Goal: Information Seeking & Learning: Compare options

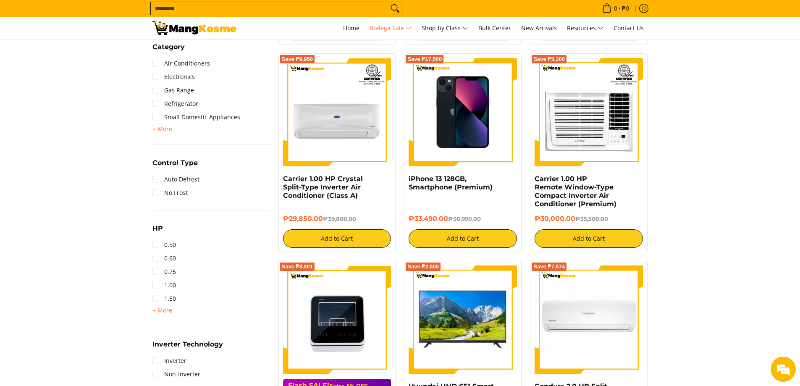
scroll to position [714, 0]
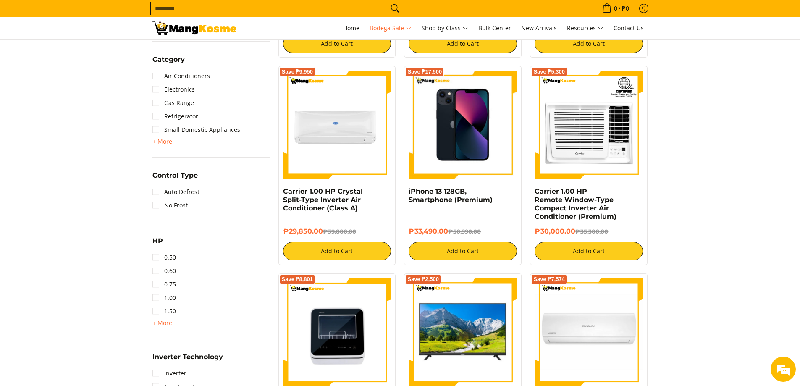
click at [316, 131] on img at bounding box center [337, 125] width 108 height 108
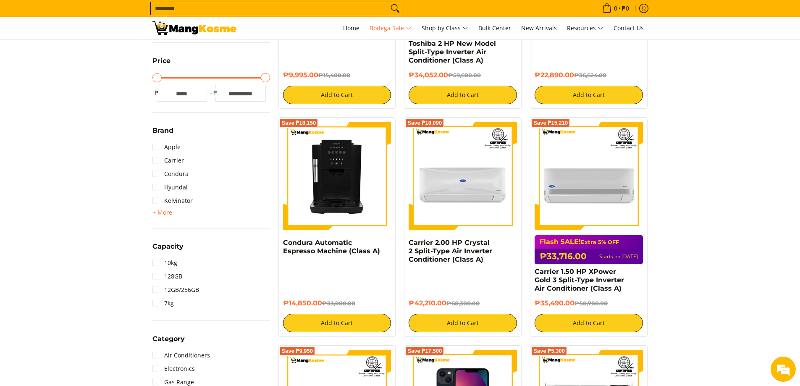
scroll to position [420, 0]
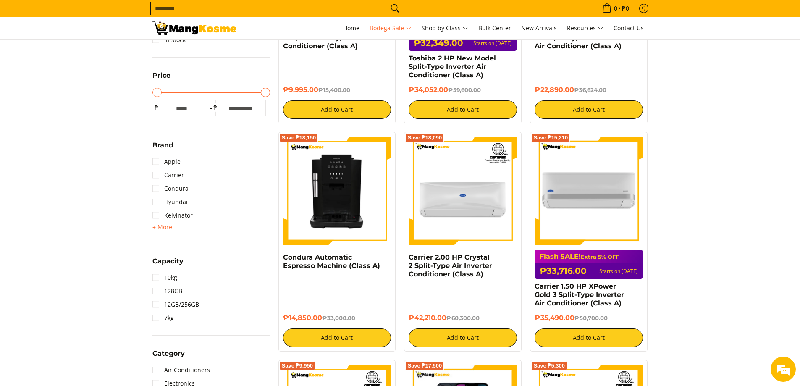
click at [575, 228] on img at bounding box center [589, 190] width 108 height 108
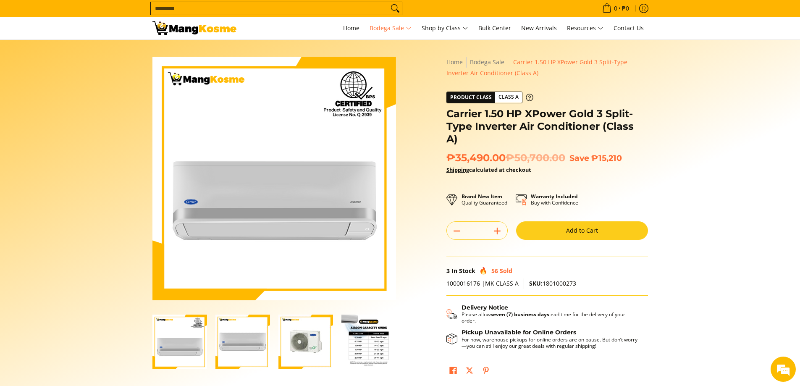
click at [190, 11] on input "Search..." at bounding box center [270, 8] width 238 height 13
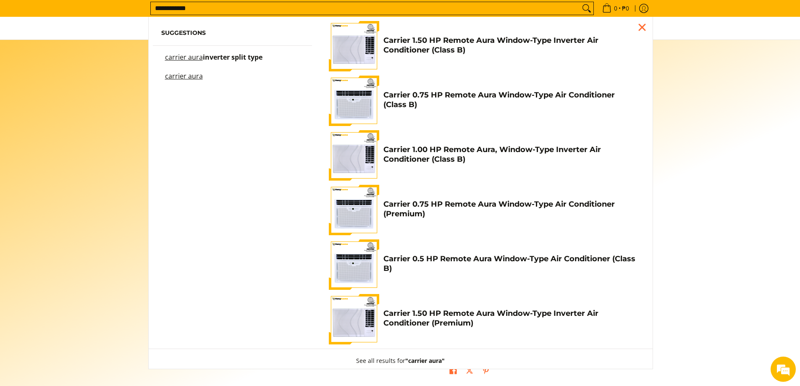
type input "**********"
click at [198, 58] on mark "carrier aura" at bounding box center [184, 56] width 38 height 9
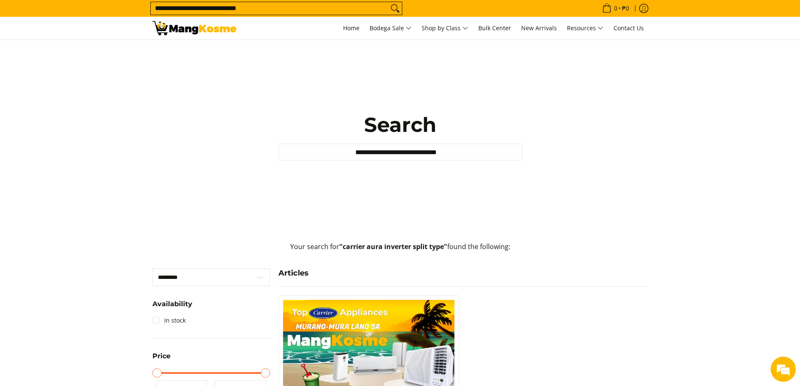
click at [255, 9] on input "**********" at bounding box center [270, 8] width 238 height 13
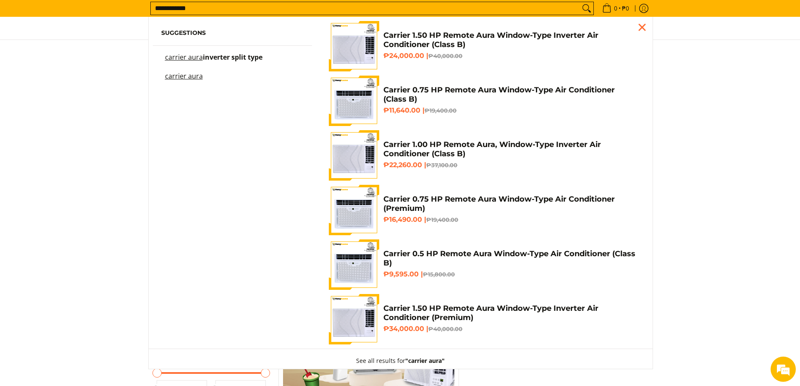
type input "**********"
click at [580, 2] on button "Search" at bounding box center [586, 8] width 13 height 13
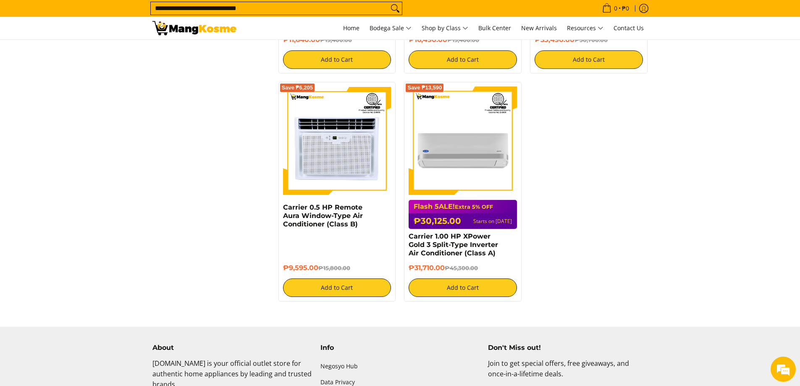
scroll to position [1134, 0]
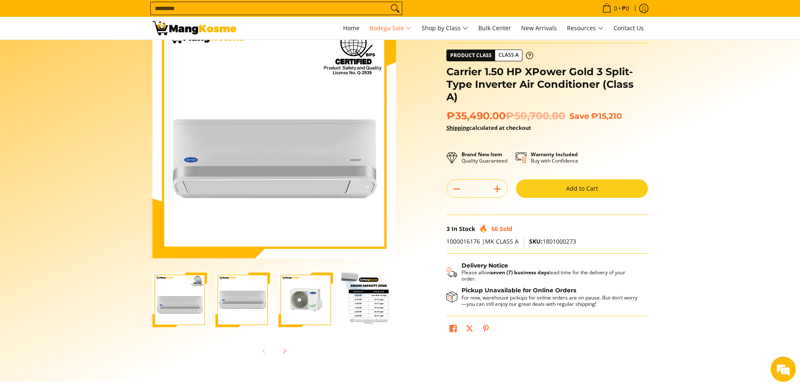
click at [366, 303] on img "Carrier 1.50 HP XPower Gold 3 Split-Type Inverter Air Conditioner (Class A)-4" at bounding box center [368, 300] width 55 height 55
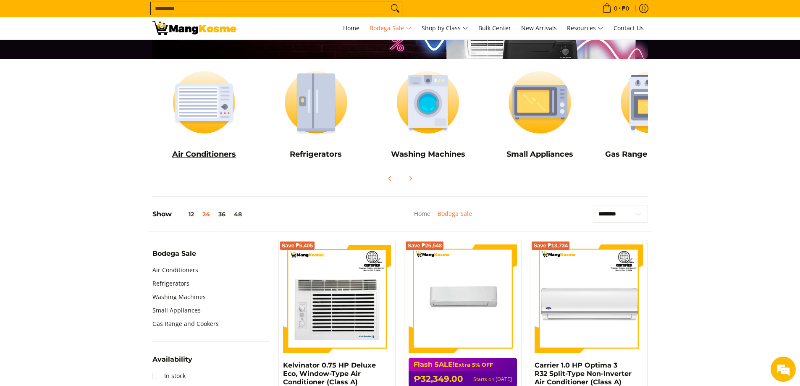
click at [205, 105] on img at bounding box center [204, 102] width 104 height 78
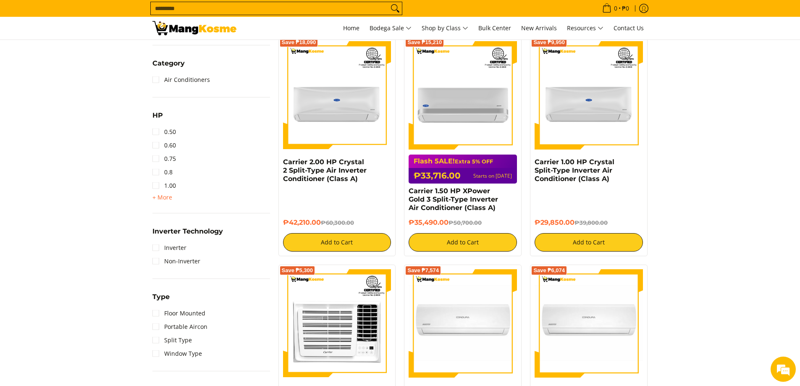
scroll to position [420, 0]
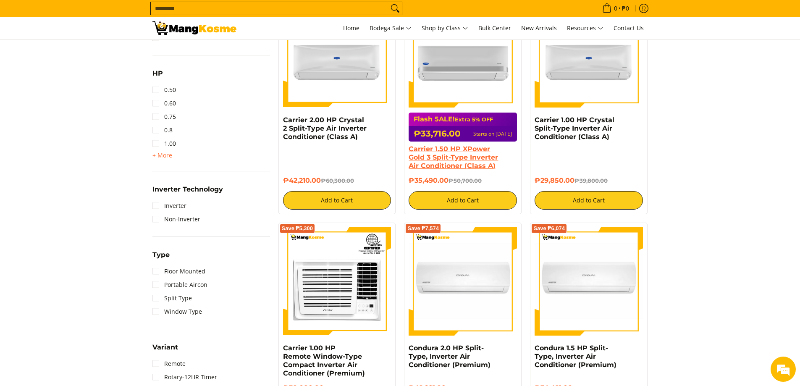
click at [420, 150] on link "Carrier 1.50 HP XPower Gold 3 Split-Type Inverter Air Conditioner (Class A)" at bounding box center [453, 157] width 89 height 25
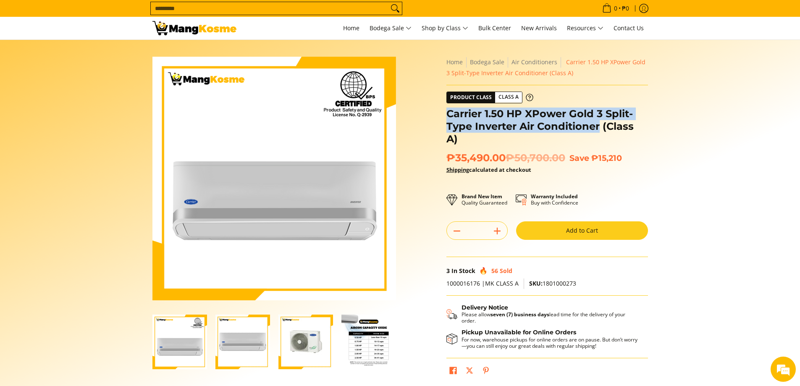
drag, startPoint x: 446, startPoint y: 110, endPoint x: 600, endPoint y: 126, distance: 154.1
click at [600, 126] on h1 "Carrier 1.50 HP XPower Gold 3 Split-Type Inverter Air Conditioner (Class A)" at bounding box center [547, 127] width 202 height 38
copy h1 "Carrier 1.50 HP XPower Gold 3 Split-Type Inverter Air Conditioner"
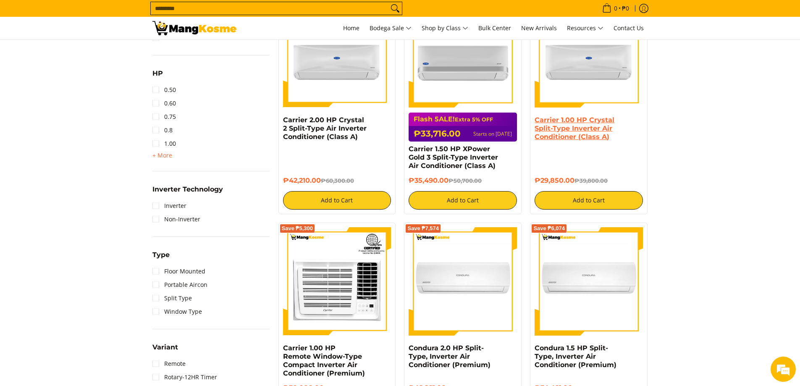
click at [548, 123] on link "Carrier 1.00 HP Crystal Split-Type Inverter Air Conditioner (Class A)" at bounding box center [575, 128] width 80 height 25
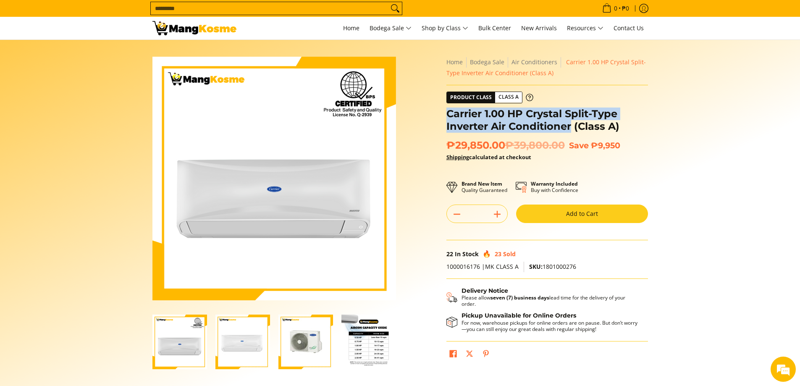
drag, startPoint x: 449, startPoint y: 114, endPoint x: 571, endPoint y: 123, distance: 123.0
click at [571, 123] on h1 "Carrier 1.00 HP Crystal Split-Type Inverter Air Conditioner (Class A)" at bounding box center [547, 120] width 202 height 25
copy h1 "Carrier 1.00 HP Crystal Split-Type Inverter Air Conditioner"
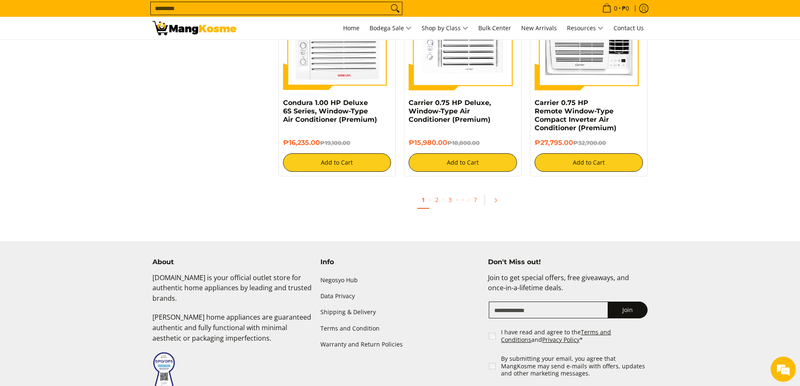
scroll to position [1722, 0]
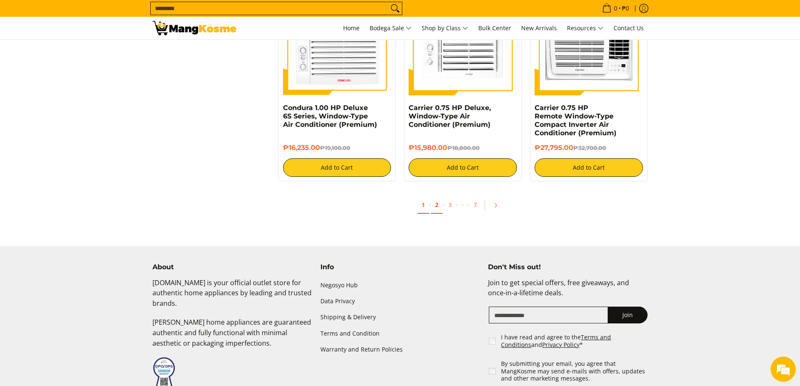
click at [436, 205] on link "2" at bounding box center [437, 205] width 12 height 17
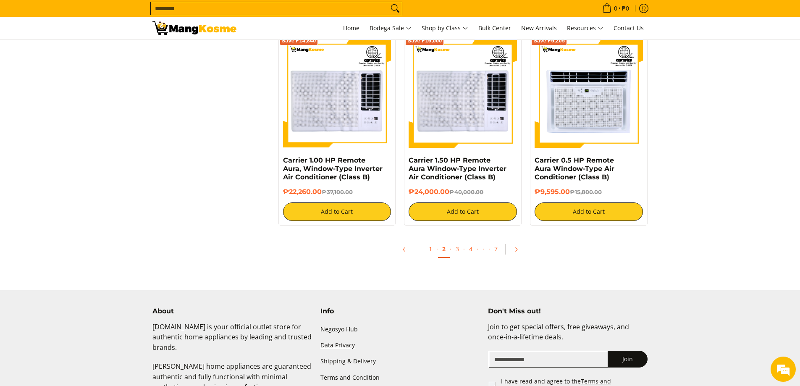
scroll to position [1596, 0]
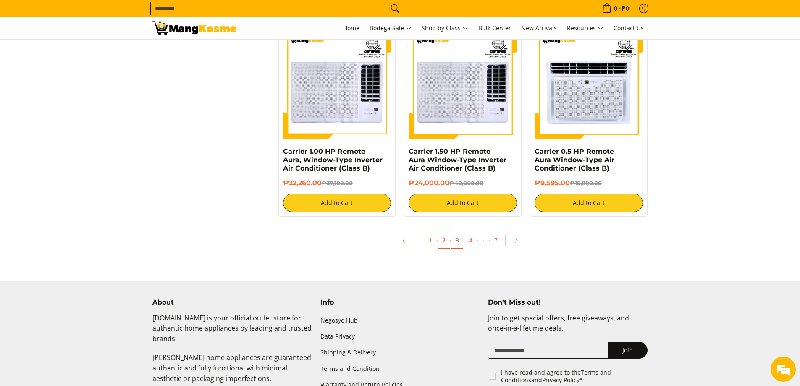
click at [456, 238] on link "3" at bounding box center [457, 240] width 12 height 17
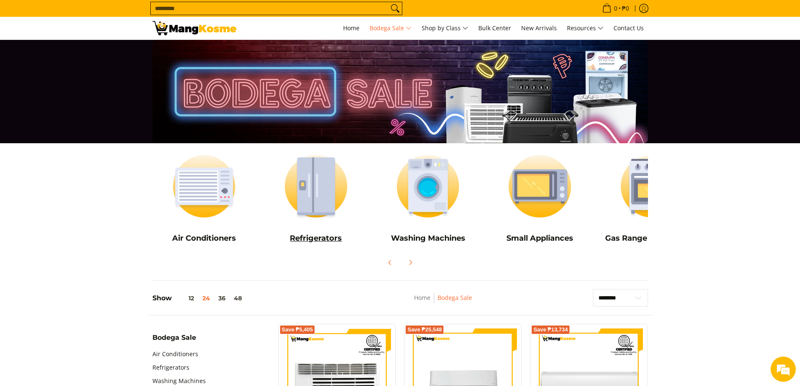
click at [328, 196] on img at bounding box center [316, 186] width 104 height 78
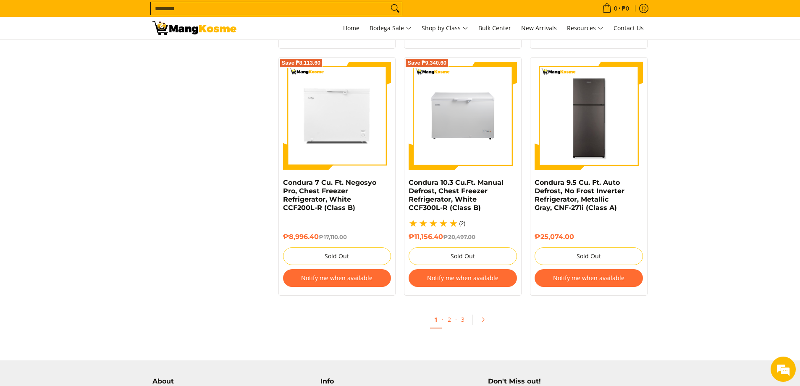
scroll to position [1764, 0]
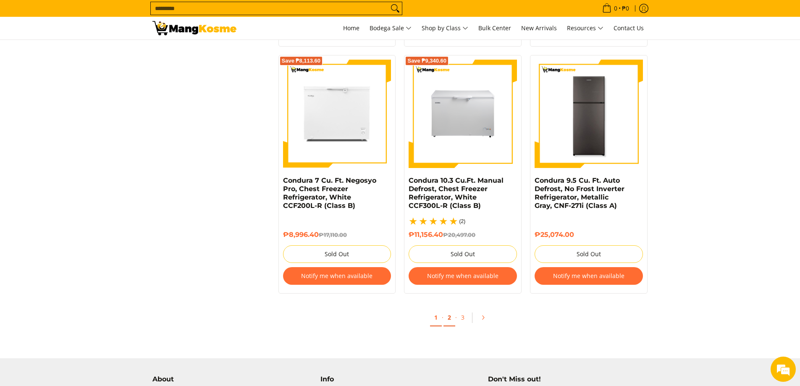
click at [449, 323] on link "2" at bounding box center [449, 317] width 12 height 17
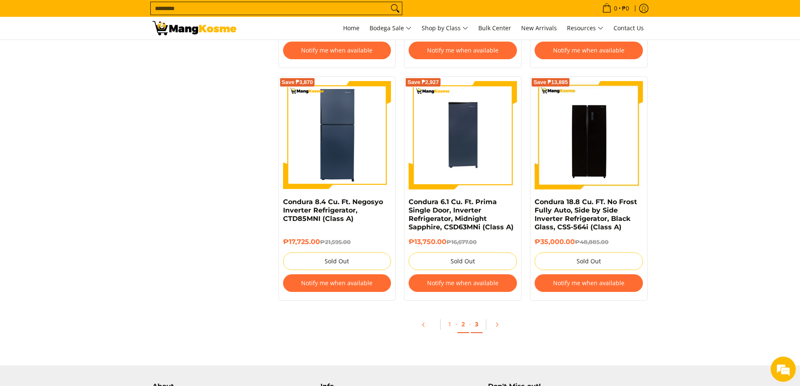
click at [475, 326] on link "3" at bounding box center [477, 324] width 12 height 17
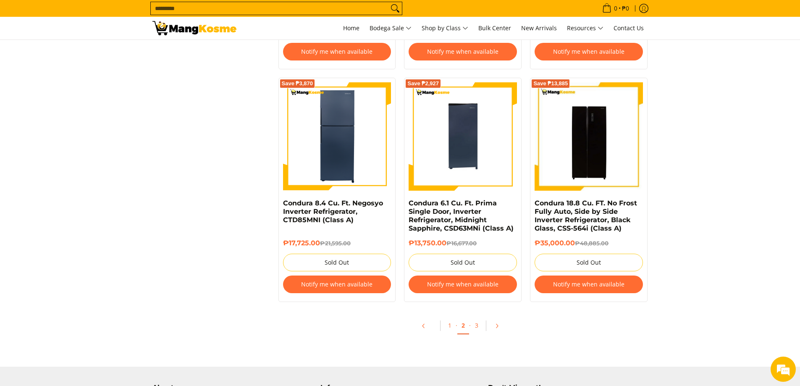
scroll to position [1722, 0]
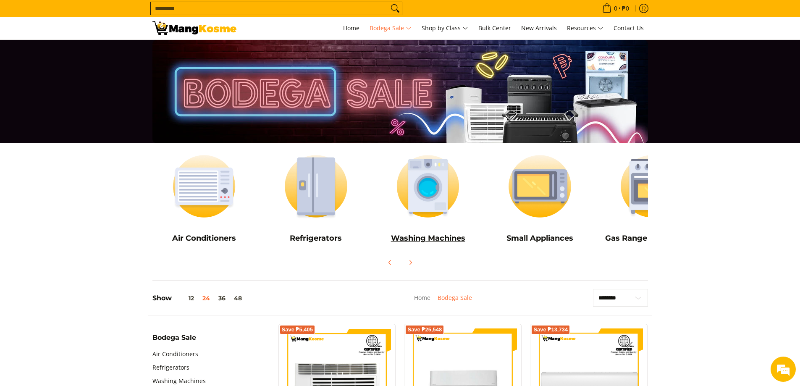
click at [417, 181] on img at bounding box center [428, 186] width 104 height 78
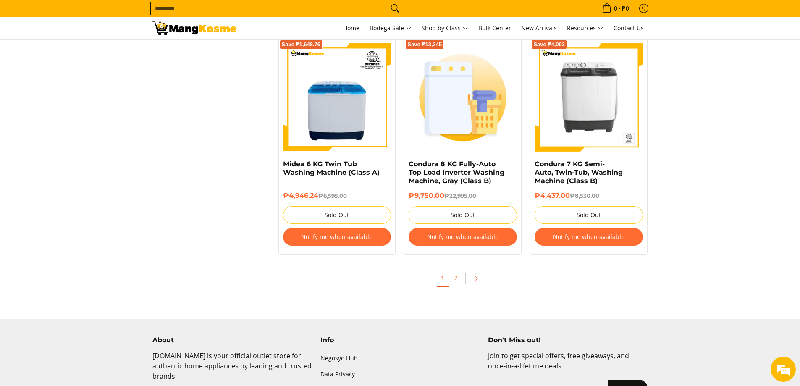
scroll to position [1764, 0]
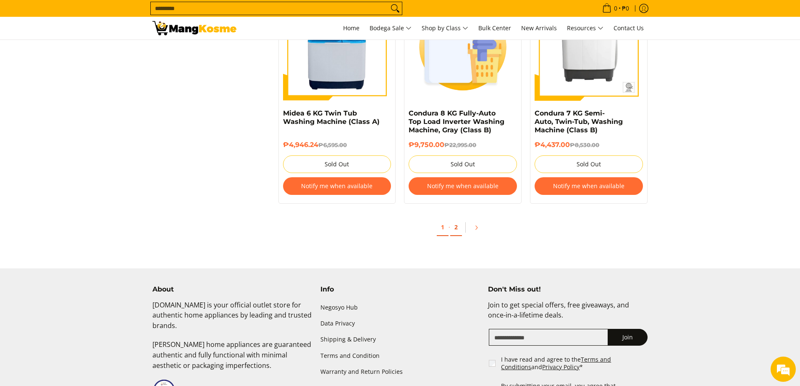
click at [453, 231] on link "2" at bounding box center [456, 227] width 12 height 17
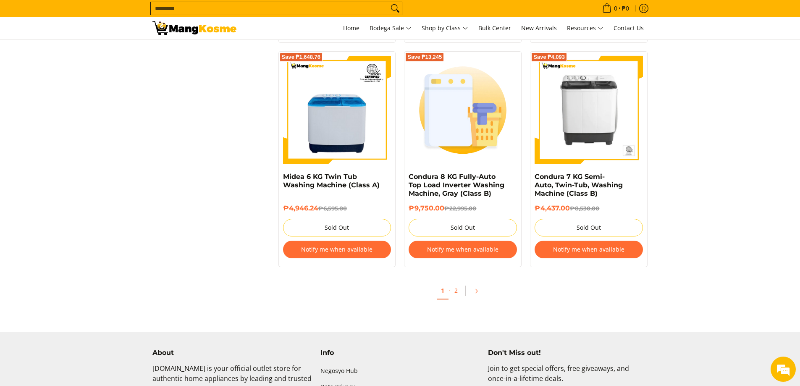
scroll to position [1741, 0]
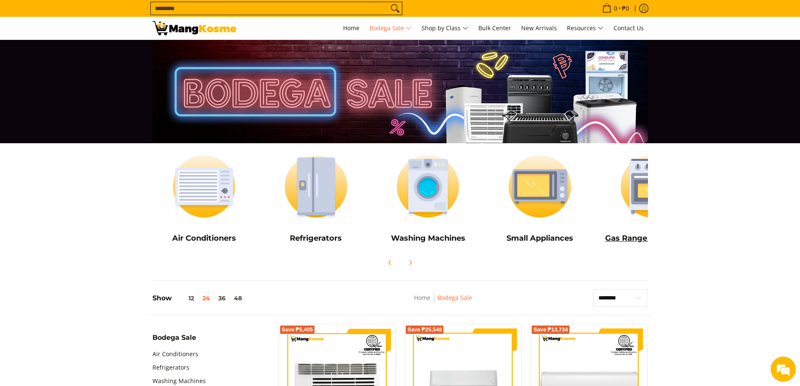
click at [635, 193] on img at bounding box center [652, 186] width 104 height 78
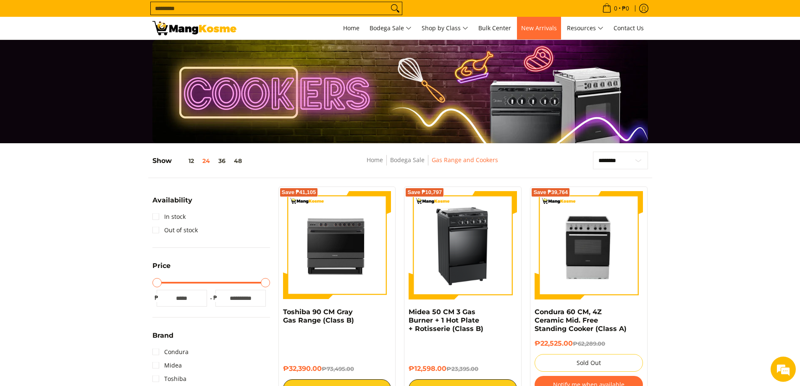
click at [551, 29] on span "New Arrivals" at bounding box center [539, 28] width 36 height 8
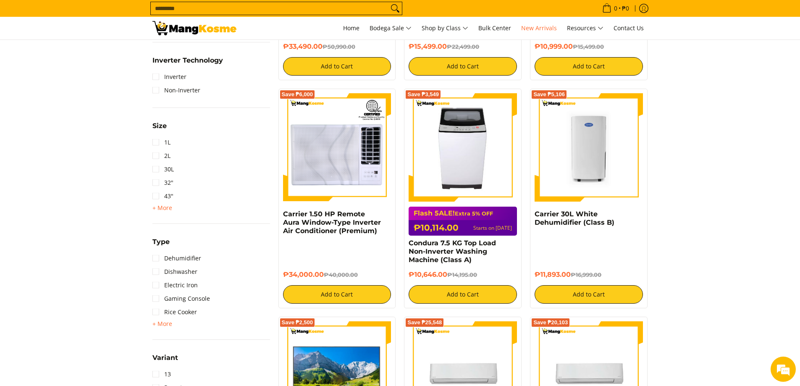
scroll to position [462, 0]
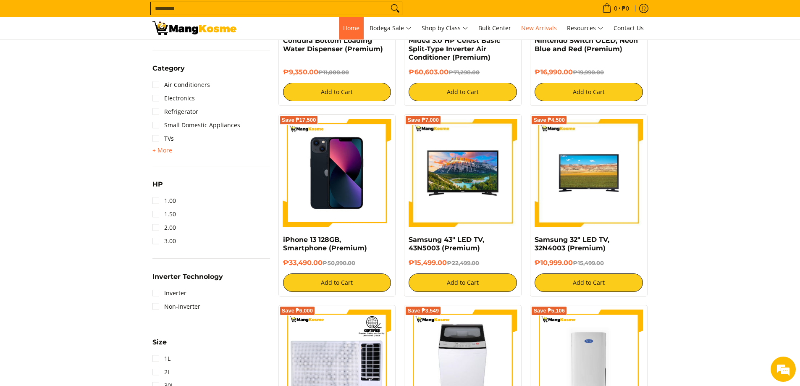
click at [349, 33] on link "Home" at bounding box center [351, 28] width 25 height 23
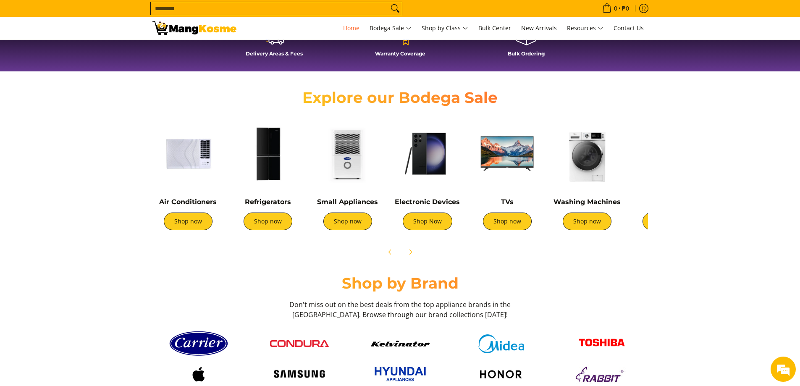
scroll to position [0, 334]
click at [499, 162] on img at bounding box center [507, 153] width 71 height 71
drag, startPoint x: 620, startPoint y: 187, endPoint x: 641, endPoint y: 186, distance: 21.4
click at [641, 186] on div "Air Conditioners Shop now Refrigerators Shop now Shop now" at bounding box center [540, 176] width 784 height 125
